Goal: Task Accomplishment & Management: Use online tool/utility

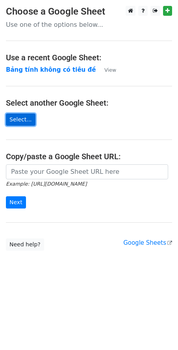
click at [15, 121] on link "Select..." at bounding box center [21, 119] width 30 height 12
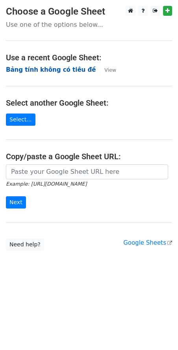
click at [28, 67] on strong "Bảng tính không có tiêu đề" at bounding box center [51, 69] width 90 height 7
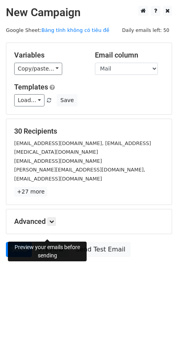
click at [54, 242] on link "Preview" at bounding box center [51, 249] width 35 height 15
click at [20, 242] on link "Send" at bounding box center [19, 249] width 26 height 15
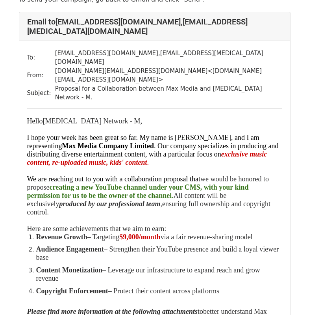
scroll to position [118, 0]
